Goal: Task Accomplishment & Management: Manage account settings

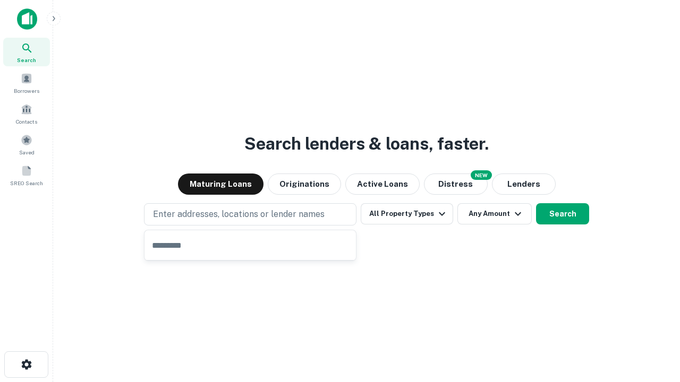
type input "**********"
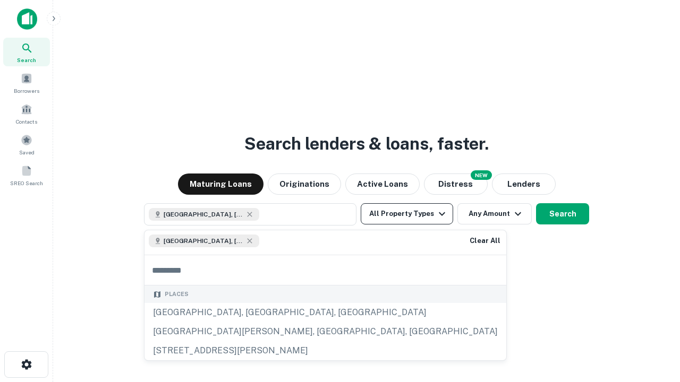
click at [407, 214] on button "All Property Types" at bounding box center [406, 213] width 92 height 21
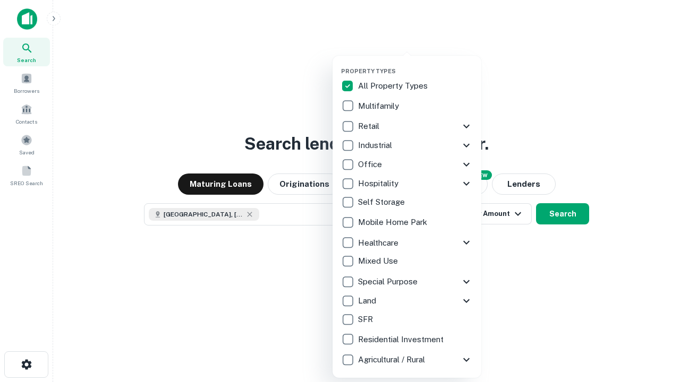
click at [415, 64] on button "button" at bounding box center [415, 64] width 149 height 1
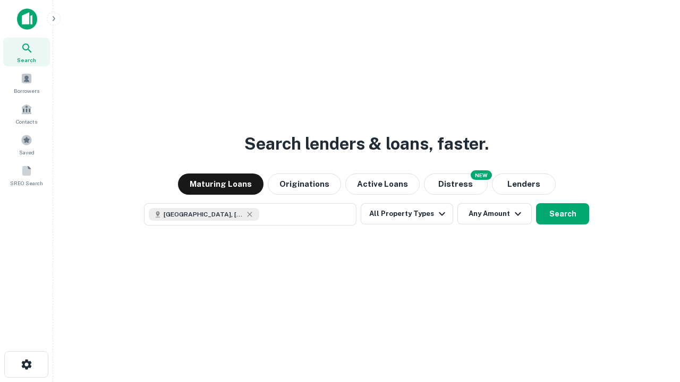
scroll to position [17, 0]
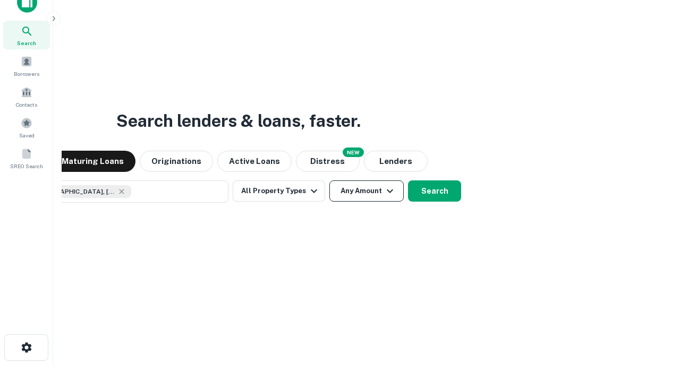
click at [329, 181] on button "Any Amount" at bounding box center [366, 191] width 74 height 21
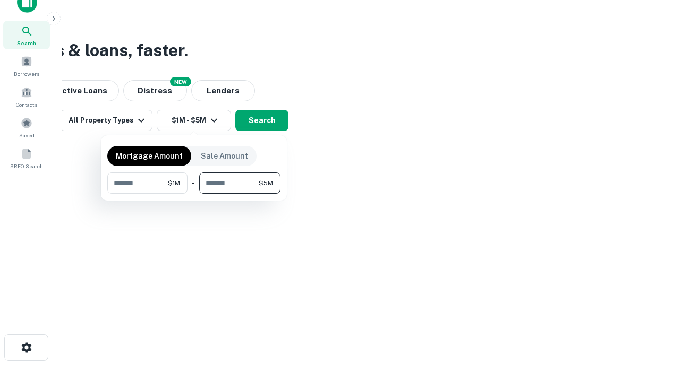
type input "*******"
click at [194, 194] on button "button" at bounding box center [193, 194] width 173 height 1
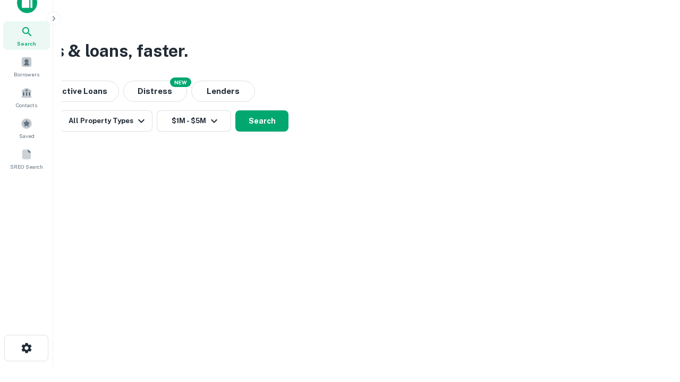
scroll to position [6, 196]
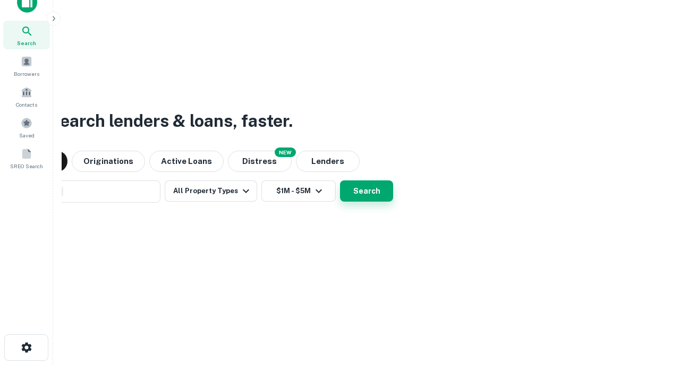
click at [340, 181] on button "Search" at bounding box center [366, 191] width 53 height 21
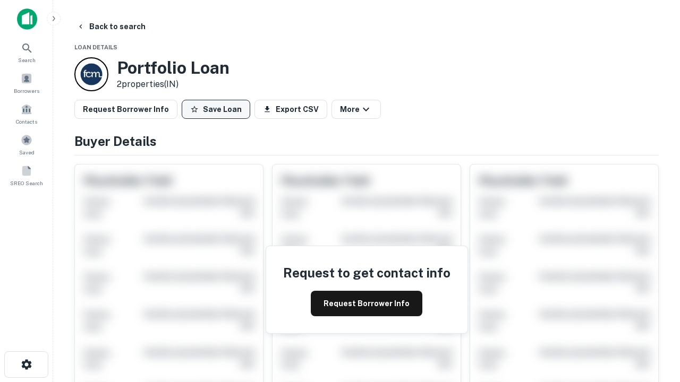
click at [216, 109] on button "Save Loan" at bounding box center [216, 109] width 68 height 19
click at [218, 109] on button "Loan Saved" at bounding box center [218, 109] width 73 height 19
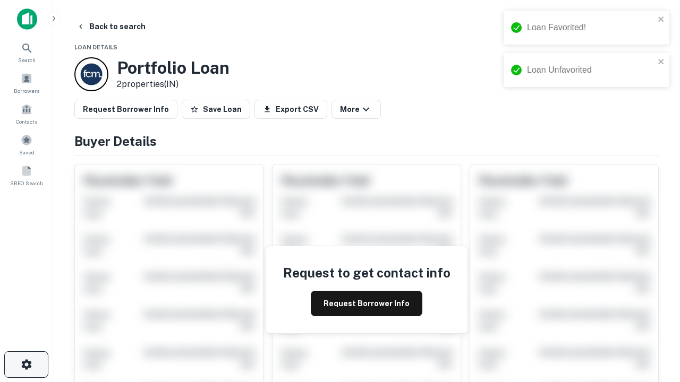
click at [26, 365] on icon "button" at bounding box center [26, 364] width 13 height 13
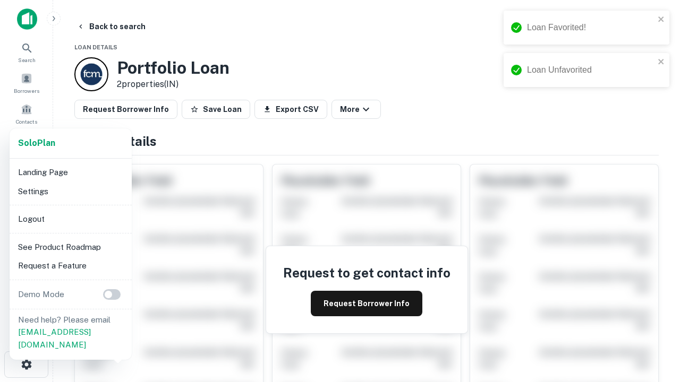
click at [70, 219] on li "Logout" at bounding box center [71, 219] width 114 height 19
